Goal: Navigation & Orientation: Find specific page/section

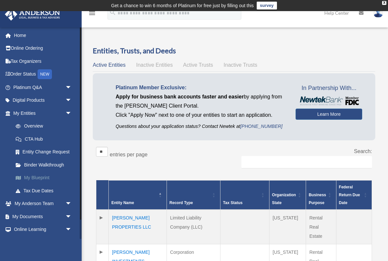
click at [55, 179] on link "My Blueprint" at bounding box center [45, 177] width 73 height 13
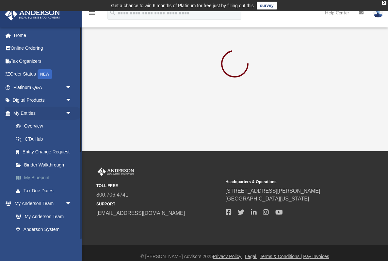
click at [54, 179] on link "My Blueprint" at bounding box center [45, 177] width 73 height 13
click at [46, 125] on link "Overview" at bounding box center [45, 126] width 73 height 13
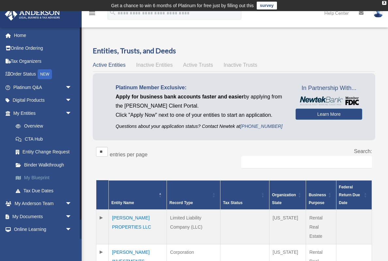
click at [52, 178] on link "My Blueprint" at bounding box center [45, 177] width 73 height 13
